Goal: Task Accomplishment & Management: Use online tool/utility

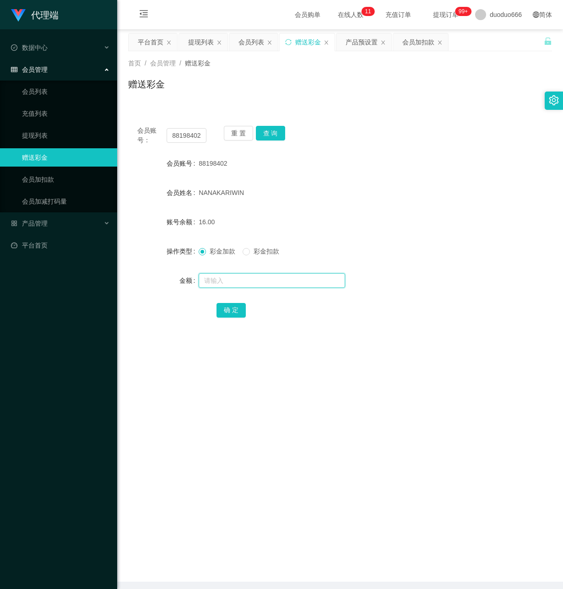
click at [233, 279] on input "text" at bounding box center [272, 280] width 146 height 15
type input "8"
click at [227, 307] on button "确 定" at bounding box center [231, 310] width 29 height 15
click at [247, 280] on input "text" at bounding box center [272, 280] width 146 height 15
drag, startPoint x: 172, startPoint y: 136, endPoint x: 265, endPoint y: 159, distance: 95.8
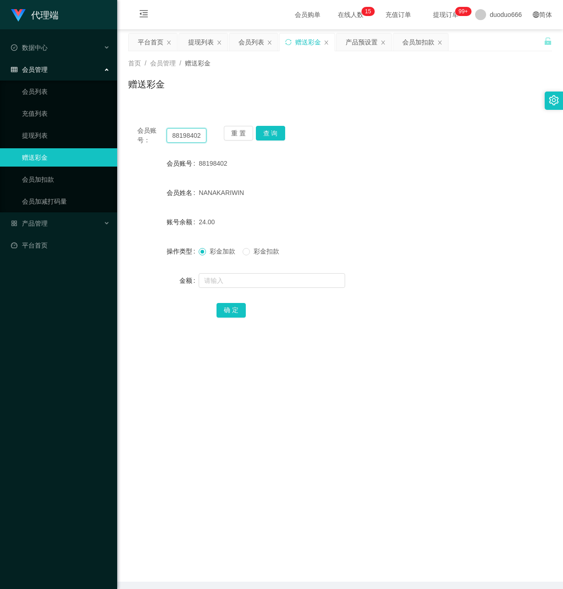
click at [265, 158] on div "会员账号： 88198402 重 置 查 询 会员账号 88198402 会员姓名 [PERSON_NAME] 账号余额 24.00 操作类型 彩金加款 彩金…" at bounding box center [340, 228] width 424 height 222
paste input "91526943"
type input "91526943"
click at [261, 133] on button "查 询" at bounding box center [270, 133] width 29 height 15
drag, startPoint x: 227, startPoint y: 277, endPoint x: 234, endPoint y: 282, distance: 8.5
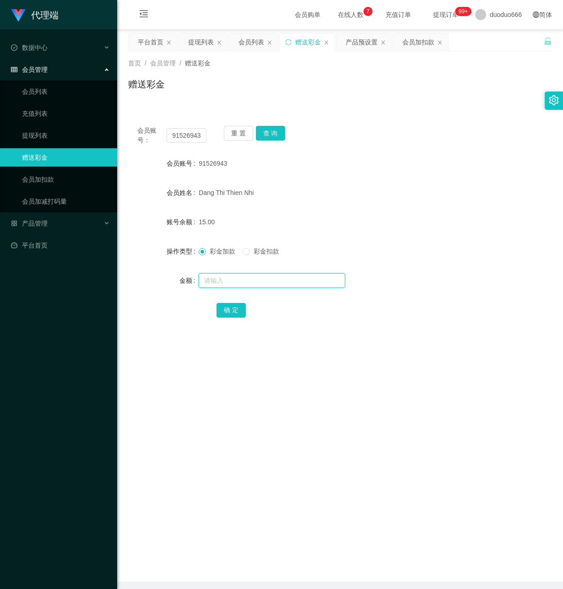
click at [227, 277] on input "text" at bounding box center [272, 280] width 146 height 15
type input "8"
click at [228, 308] on button "确 定" at bounding box center [231, 310] width 29 height 15
click at [217, 277] on input "text" at bounding box center [272, 280] width 146 height 15
type input "8"
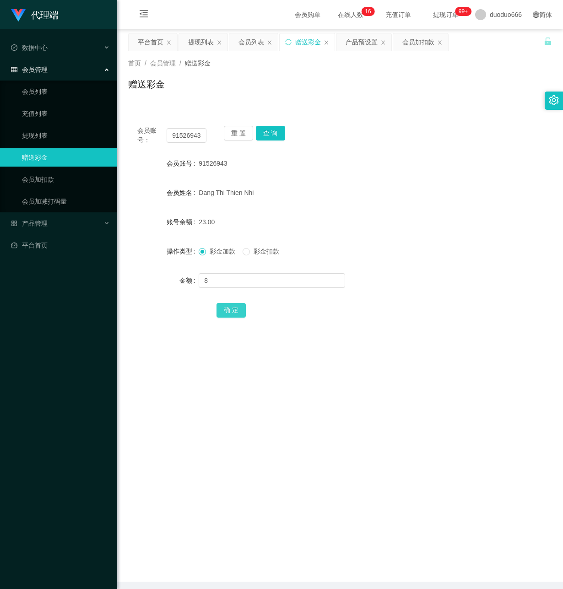
click at [230, 306] on button "确 定" at bounding box center [231, 310] width 29 height 15
drag, startPoint x: 172, startPoint y: 134, endPoint x: 214, endPoint y: 134, distance: 42.1
click at [214, 134] on div "会员账号： 91526943 重 置 查 询" at bounding box center [340, 135] width 424 height 19
paste input "88198402"
type input "88198402"
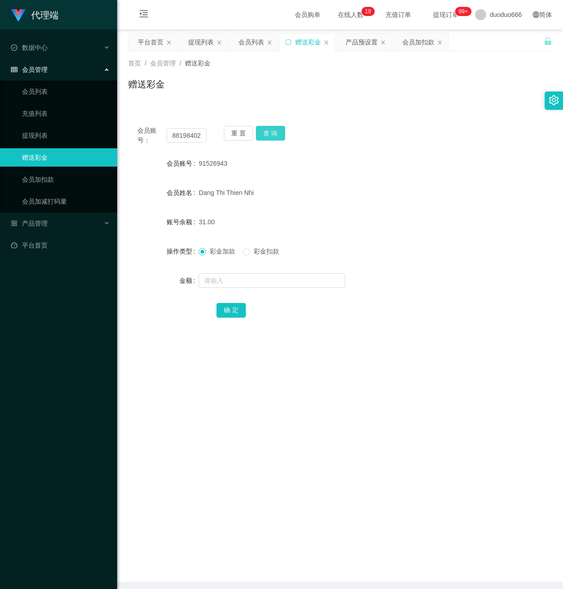
click at [273, 131] on button "查 询" at bounding box center [270, 133] width 29 height 15
drag, startPoint x: 235, startPoint y: 283, endPoint x: 253, endPoint y: 278, distance: 19.0
click at [235, 283] on input "text" at bounding box center [272, 280] width 146 height 15
type input "40"
click at [230, 309] on button "确 定" at bounding box center [231, 310] width 29 height 15
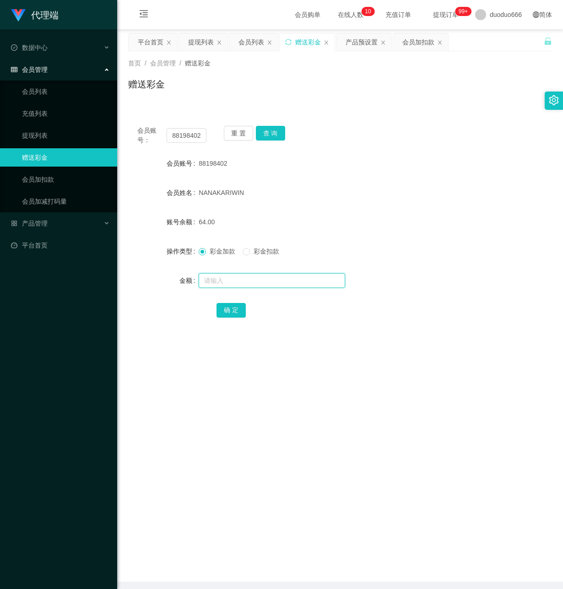
click at [229, 282] on input "text" at bounding box center [272, 280] width 146 height 15
drag, startPoint x: 170, startPoint y: 136, endPoint x: 439, endPoint y: 178, distance: 271.5
click at [437, 173] on div "会员账号： 88198402 重 置 查 询 会员账号 88198402 会员姓名 [PERSON_NAME] 账号余额 64.00 操作类型 彩金加款 彩金…" at bounding box center [340, 228] width 424 height 222
paste input "91526943"
type input "91526943"
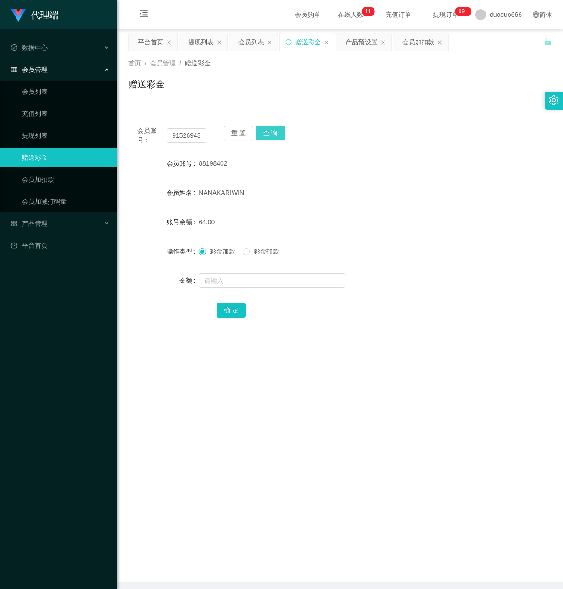
drag, startPoint x: 273, startPoint y: 132, endPoint x: 270, endPoint y: 139, distance: 7.8
click at [272, 132] on button "查 询" at bounding box center [270, 133] width 29 height 15
click at [222, 279] on input "text" at bounding box center [272, 280] width 146 height 15
type input "8"
click at [230, 310] on button "确 定" at bounding box center [231, 310] width 29 height 15
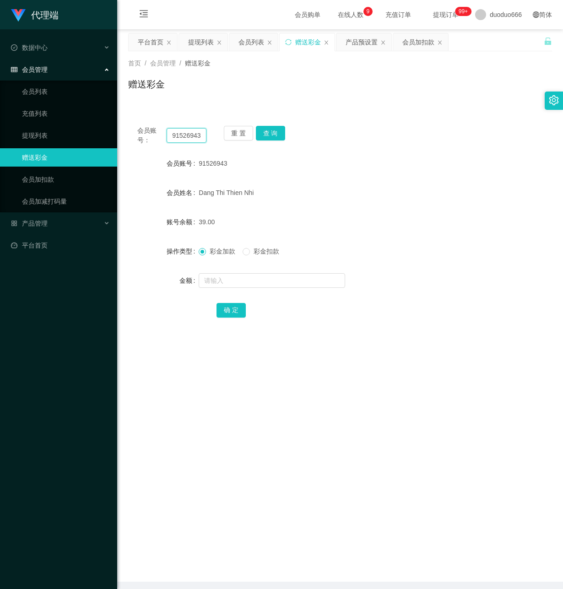
drag, startPoint x: 170, startPoint y: 136, endPoint x: 363, endPoint y: 158, distance: 194.0
click at [363, 158] on div "会员账号： 91526943 重 置 查 询 会员账号 91526943 会员姓名 [PERSON_NAME] Thien Nhi 账号余额 39.00 操作…" at bounding box center [340, 228] width 424 height 222
paste input "88198402"
type input "88198402"
click at [272, 130] on button "查 询" at bounding box center [270, 133] width 29 height 15
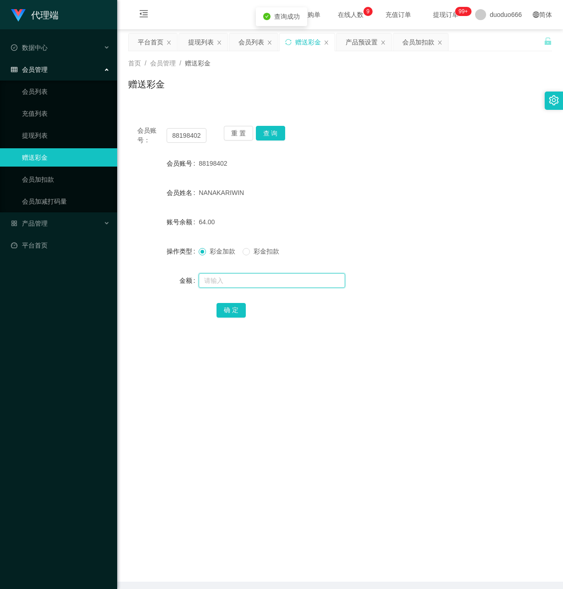
click at [246, 282] on input "text" at bounding box center [272, 280] width 146 height 15
type input "8"
drag, startPoint x: 229, startPoint y: 307, endPoint x: 259, endPoint y: 313, distance: 30.0
click at [228, 304] on button "确 定" at bounding box center [231, 310] width 29 height 15
drag, startPoint x: 170, startPoint y: 135, endPoint x: 222, endPoint y: 139, distance: 51.4
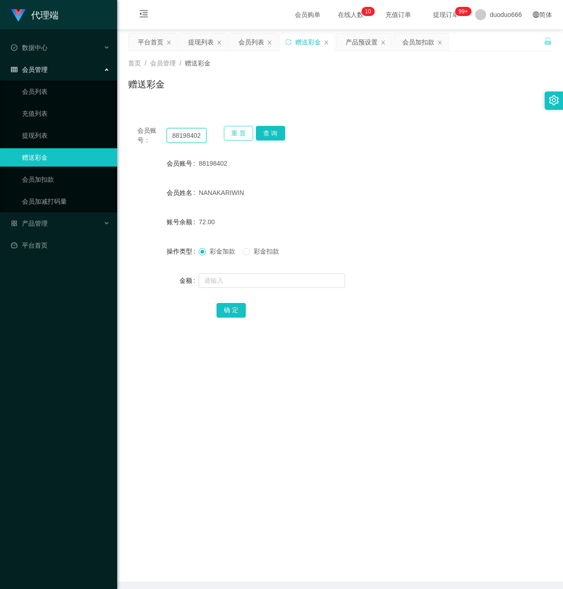
click at [222, 139] on div "会员账号： 88198402 重 置 查 询" at bounding box center [340, 135] width 424 height 19
paste input "91526943"
type input "91526943"
click at [272, 135] on button "查 询" at bounding box center [270, 133] width 29 height 15
click at [216, 277] on input "text" at bounding box center [272, 280] width 146 height 15
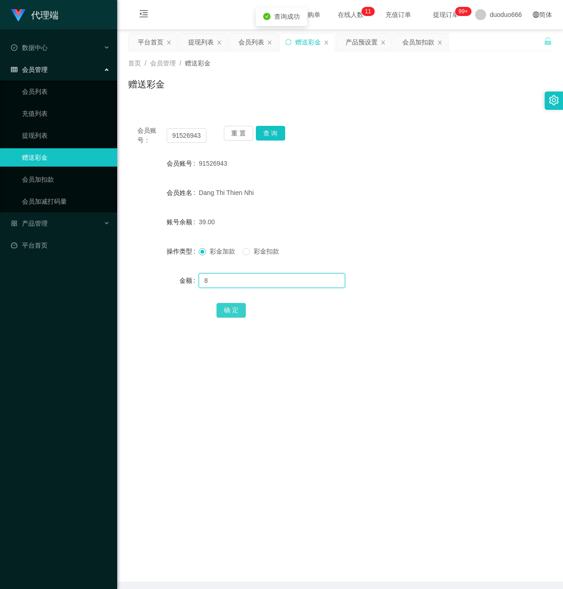
type input "8"
click at [229, 308] on button "确 定" at bounding box center [231, 310] width 29 height 15
drag, startPoint x: 219, startPoint y: 439, endPoint x: 476, endPoint y: 207, distance: 346.2
click at [222, 433] on main "关闭左侧 关闭右侧 关闭其它 刷新页面 平台首页 提现列表 会员列表 赠送彩金 产品预设置 会员加扣款 首页 / 会员管理 / 赠送彩金 / 赠送彩金 会员账…" at bounding box center [340, 305] width 446 height 553
click at [249, 390] on main "关闭左侧 关闭右侧 关闭其它 刷新页面 平台首页 提现列表 会员列表 赠送彩金 产品预设置 会员加扣款 首页 / 会员管理 / 赠送彩金 / 赠送彩金 会员账…" at bounding box center [340, 305] width 446 height 553
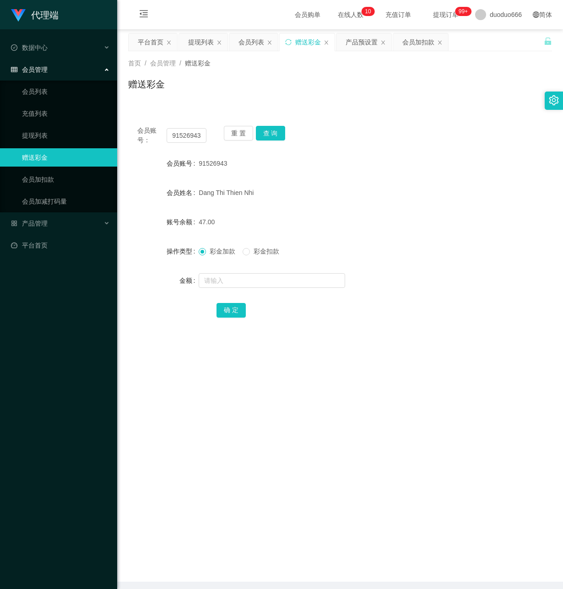
drag, startPoint x: 205, startPoint y: 387, endPoint x: 504, endPoint y: 36, distance: 461.7
click at [209, 373] on main "关闭左侧 关闭右侧 关闭其它 刷新页面 平台首页 提现列表 会员列表 赠送彩金 产品预设置 会员加扣款 首页 / 会员管理 / 赠送彩金 / 赠送彩金 会员账…" at bounding box center [340, 305] width 446 height 553
drag, startPoint x: 261, startPoint y: 133, endPoint x: 265, endPoint y: 143, distance: 10.5
click at [263, 133] on button "查 询" at bounding box center [270, 133] width 29 height 15
click at [246, 279] on input "text" at bounding box center [272, 280] width 146 height 15
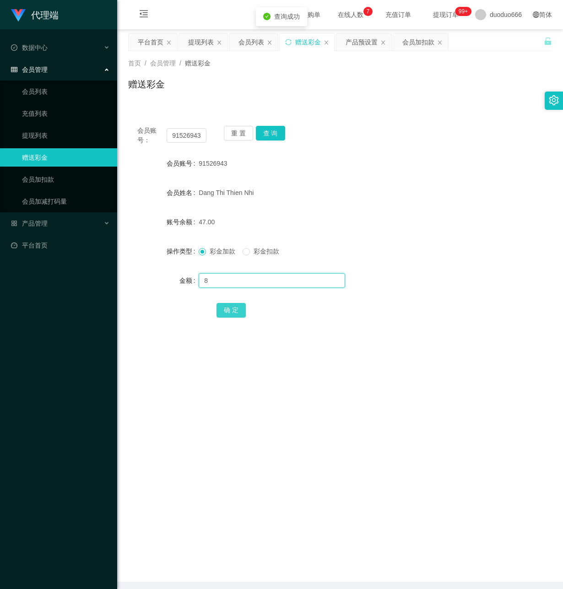
type input "8"
drag, startPoint x: 236, startPoint y: 311, endPoint x: 242, endPoint y: 311, distance: 6.0
click at [236, 311] on button "确 定" at bounding box center [231, 310] width 29 height 15
click at [274, 130] on button "查 询" at bounding box center [270, 133] width 29 height 15
drag, startPoint x: 222, startPoint y: 283, endPoint x: 255, endPoint y: 289, distance: 32.6
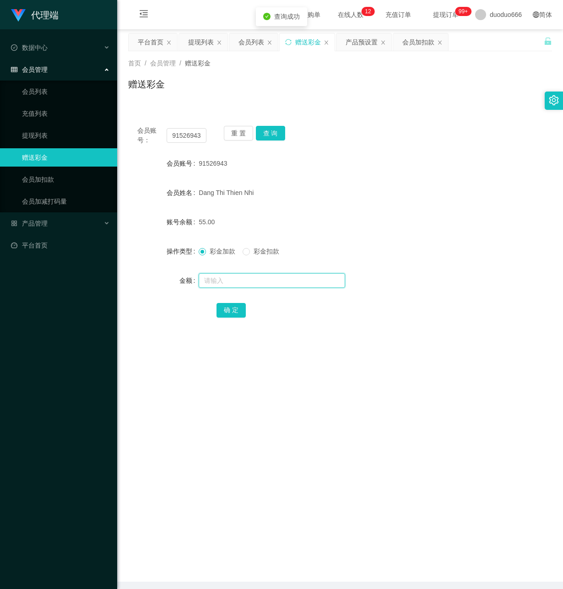
click at [223, 283] on input "text" at bounding box center [272, 280] width 146 height 15
type input "8"
click at [228, 310] on button "确 定" at bounding box center [231, 310] width 29 height 15
